Goal: Information Seeking & Learning: Learn about a topic

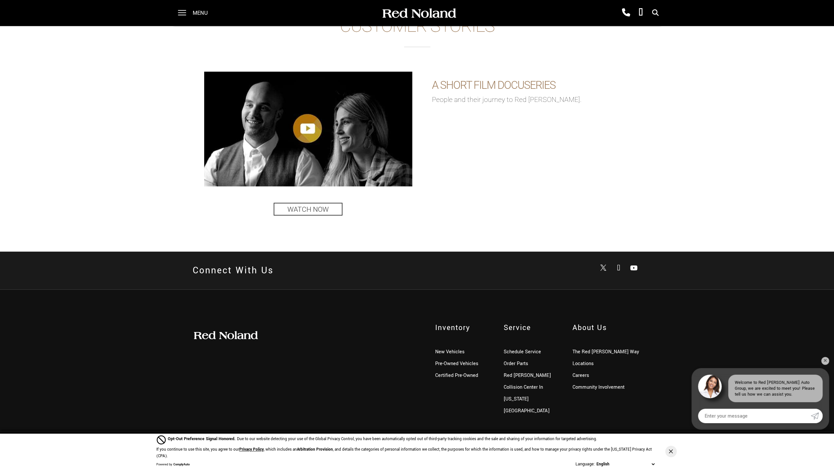
scroll to position [1582, 0]
click at [575, 352] on link "The Red [PERSON_NAME] Way" at bounding box center [606, 351] width 67 height 7
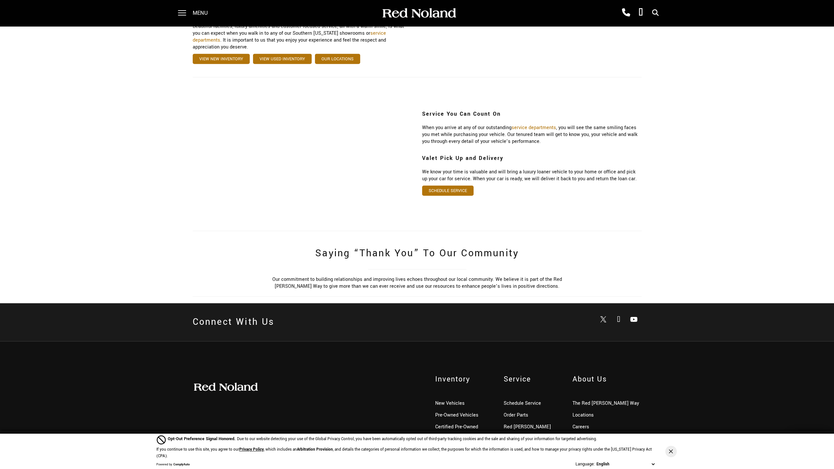
scroll to position [349, 0]
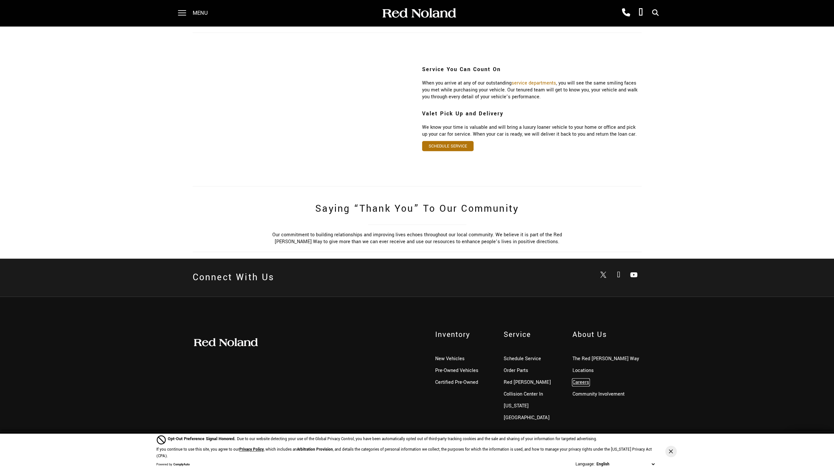
click at [579, 379] on link "Careers" at bounding box center [581, 382] width 17 height 7
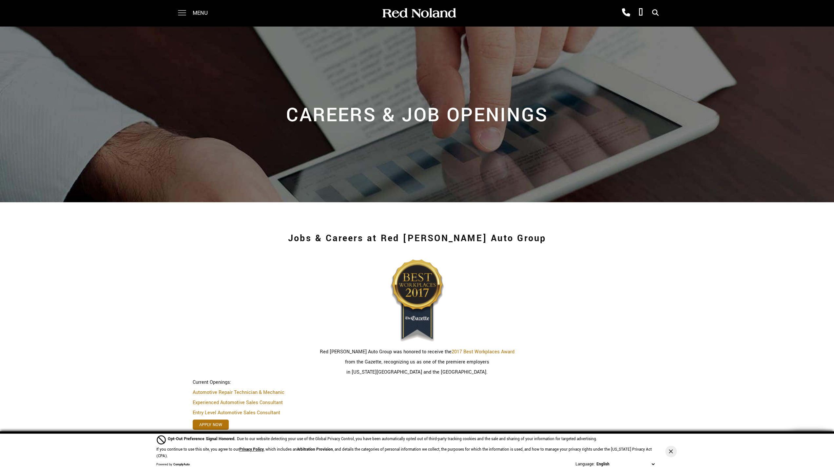
click at [184, 11] on span at bounding box center [182, 13] width 8 height 26
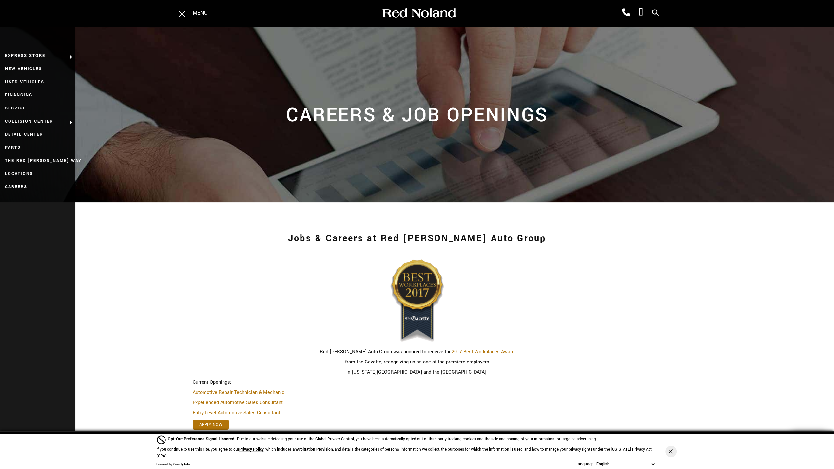
click at [118, 294] on div "Jobs & Careers at Red [PERSON_NAME] Auto Group Red [PERSON_NAME] Auto Group was…" at bounding box center [417, 332] width 834 height 261
